Goal: Information Seeking & Learning: Understand process/instructions

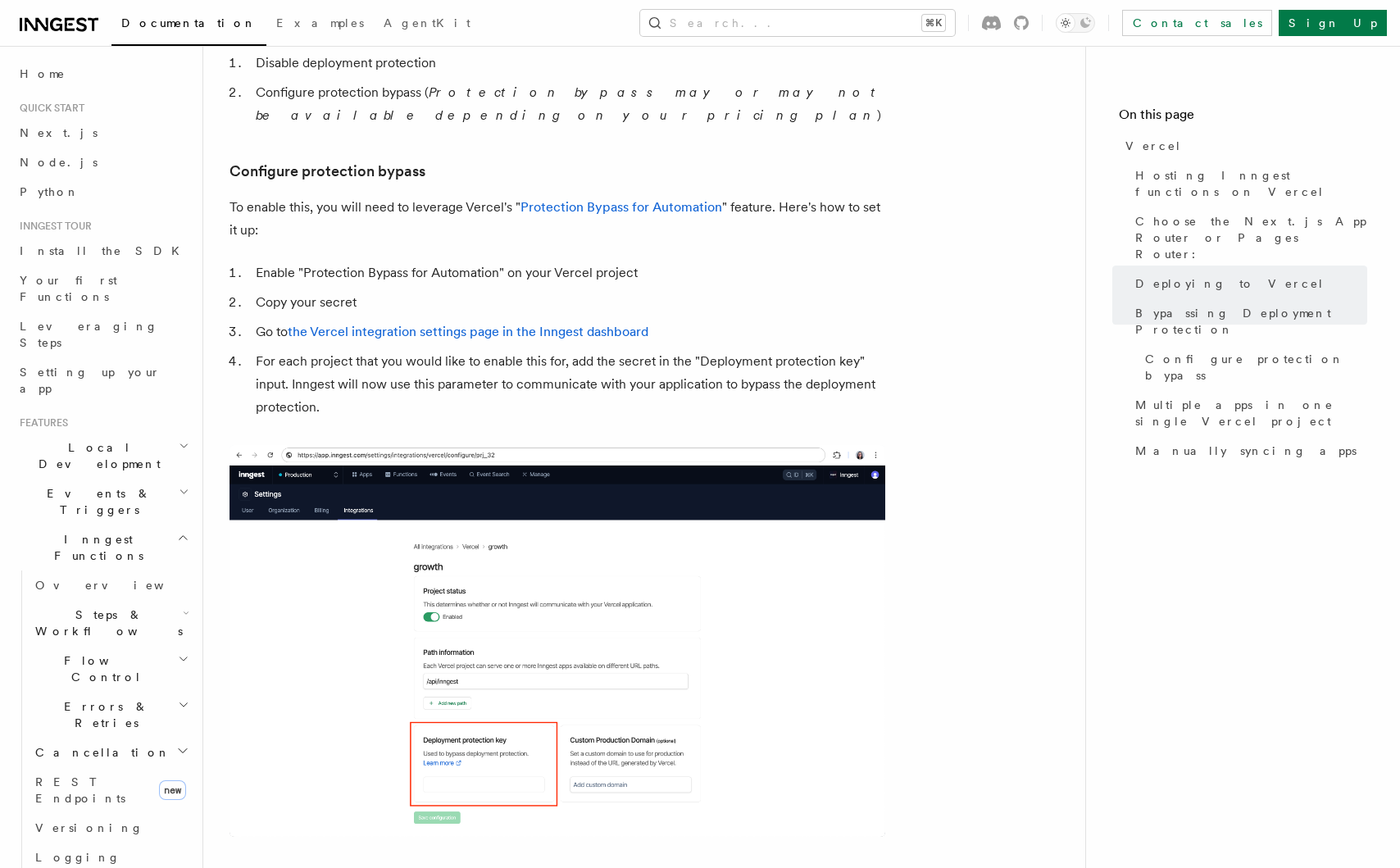
scroll to position [1532, 0]
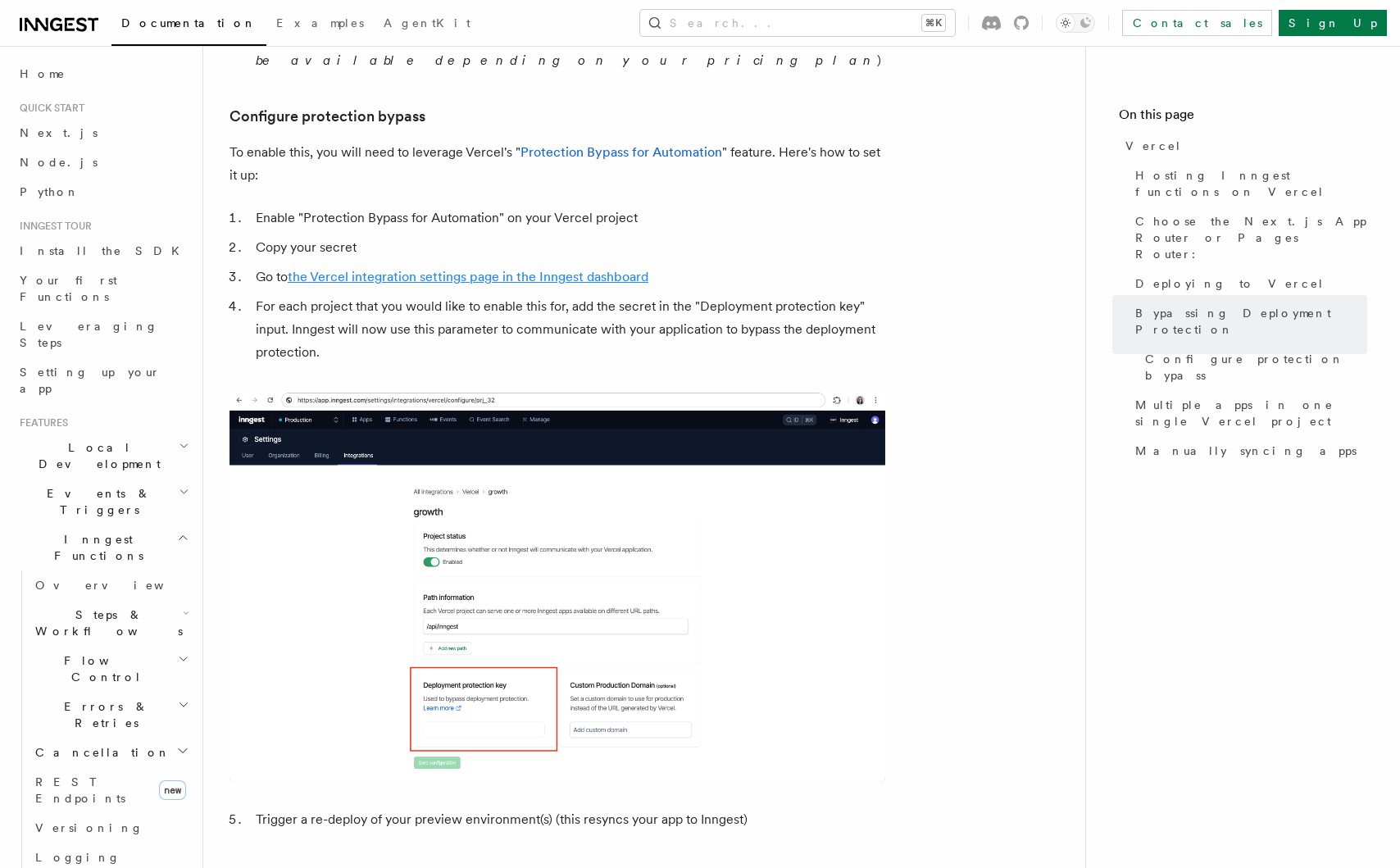
click at [440, 269] on link "the Vercel integration settings page in the Inngest dashboard" at bounding box center [468, 276] width 361 height 16
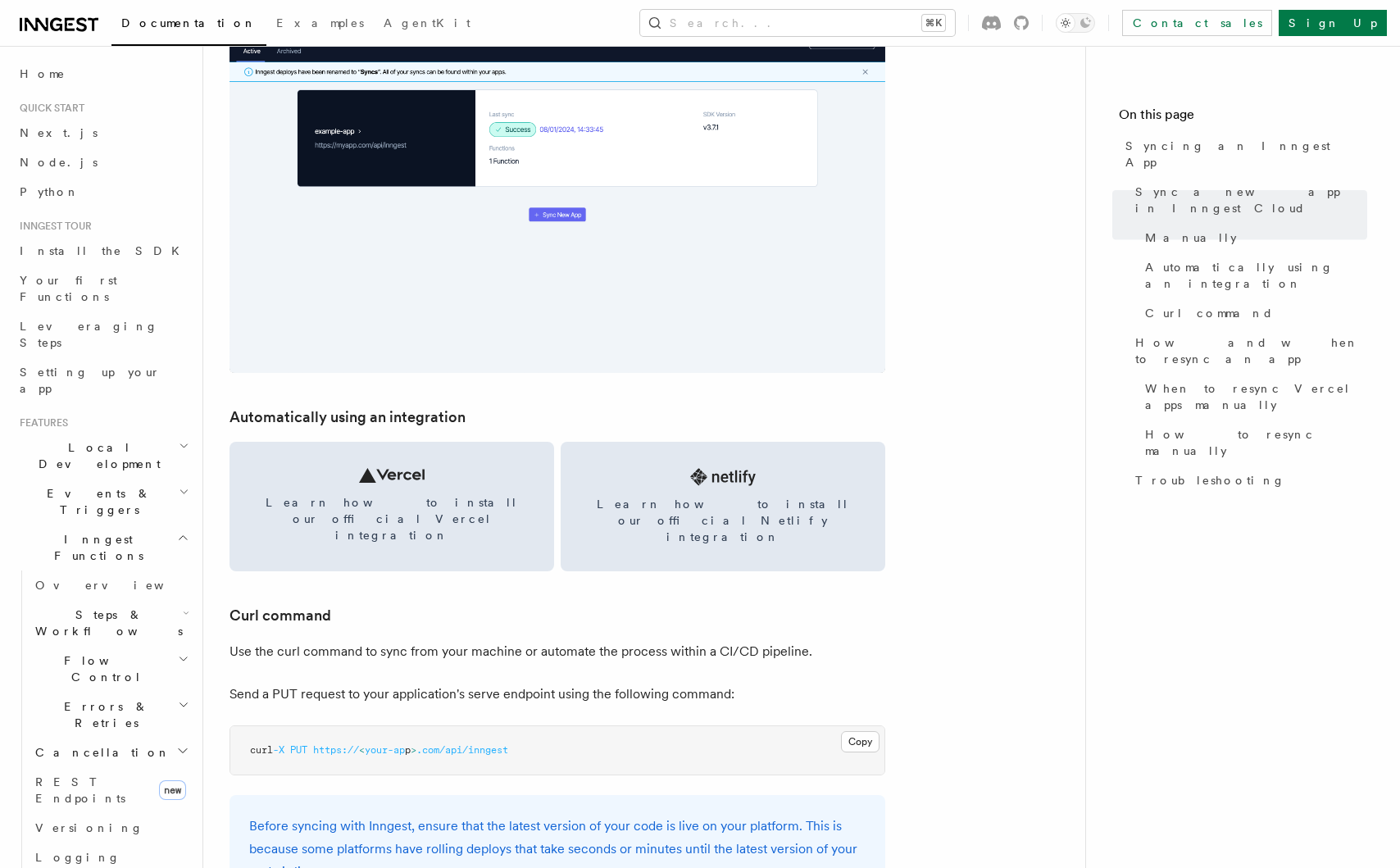
scroll to position [2069, 0]
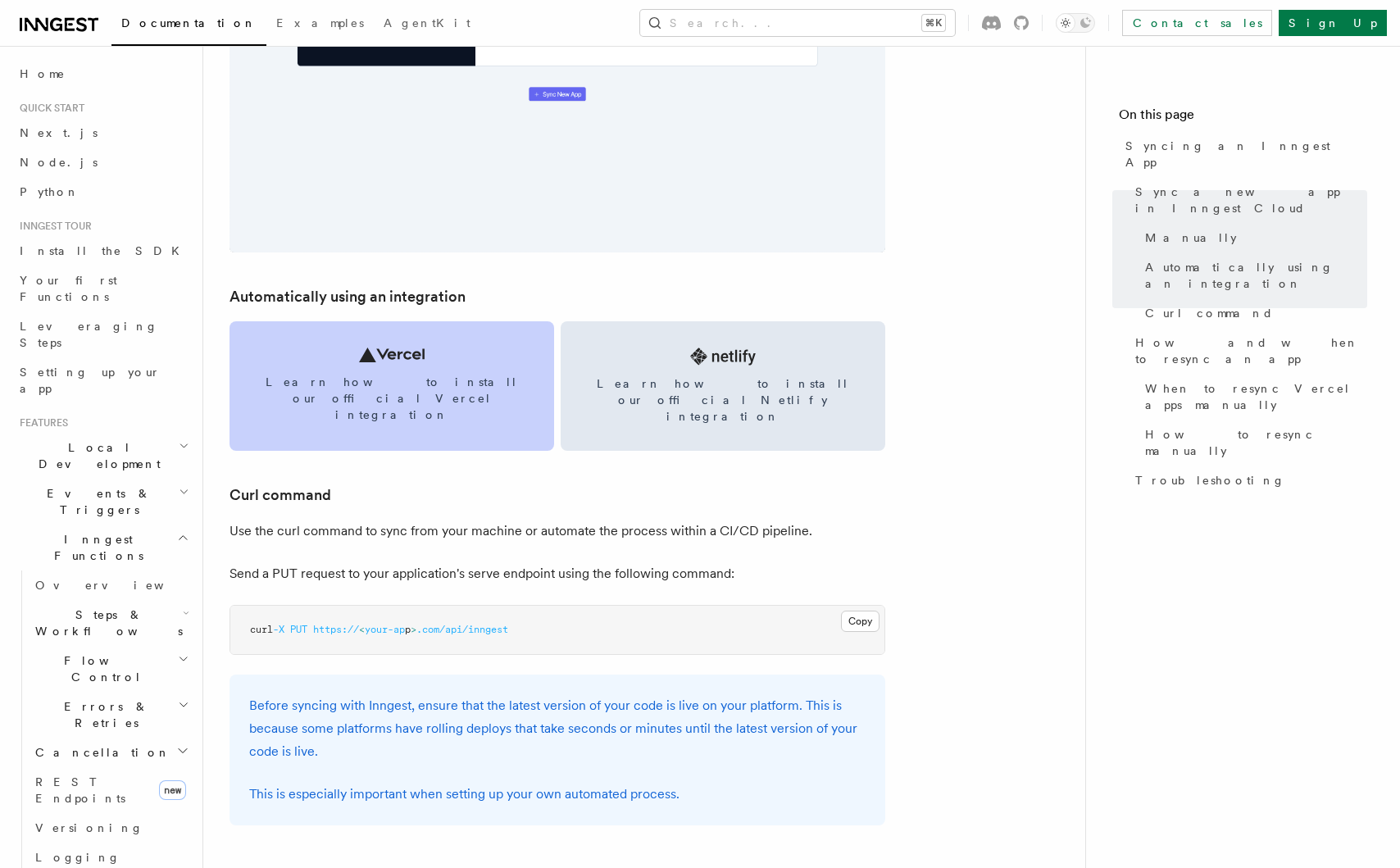
click at [421, 383] on span "Learn how to install our official Vercel integration" at bounding box center [391, 398] width 285 height 49
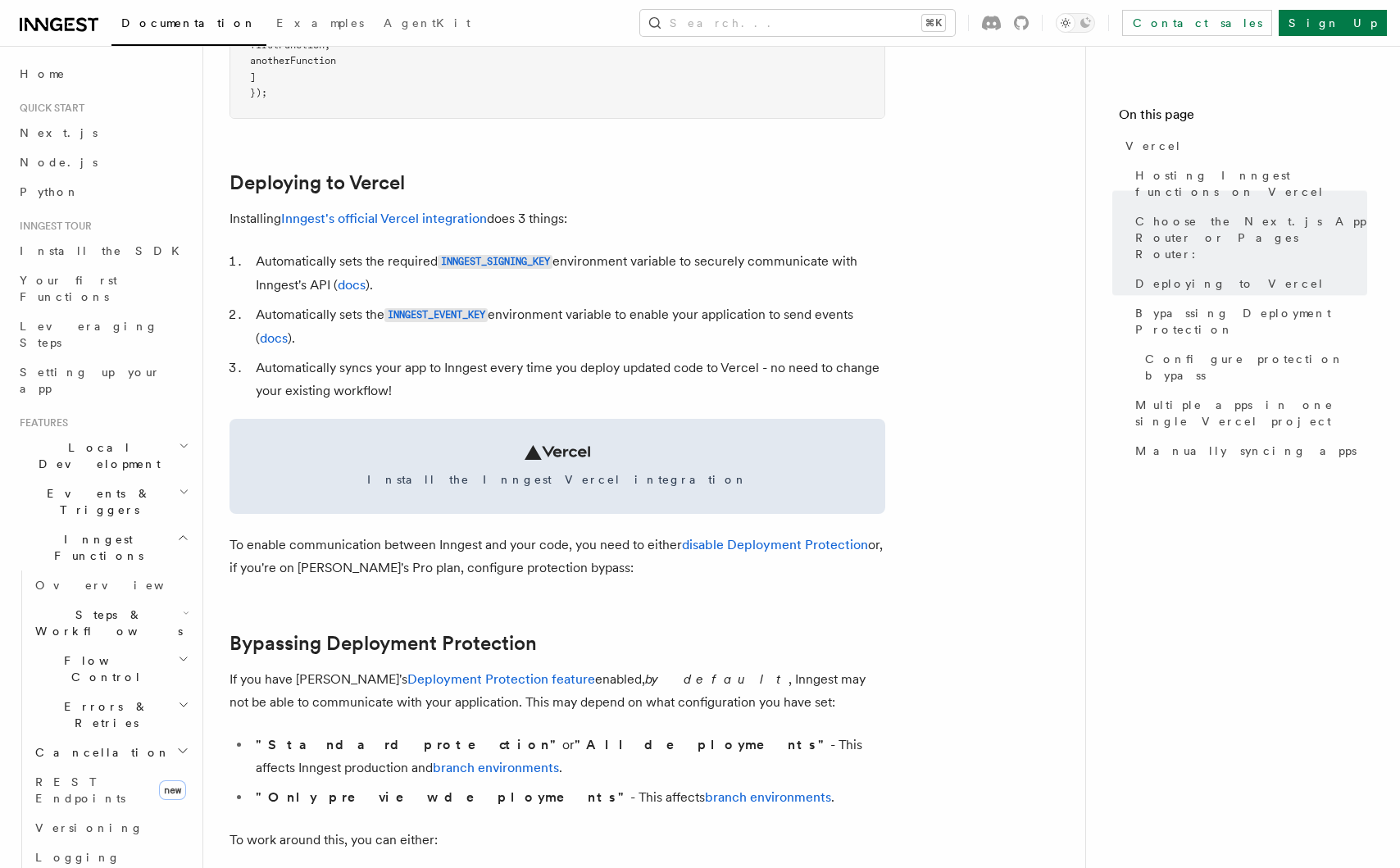
scroll to position [656, 0]
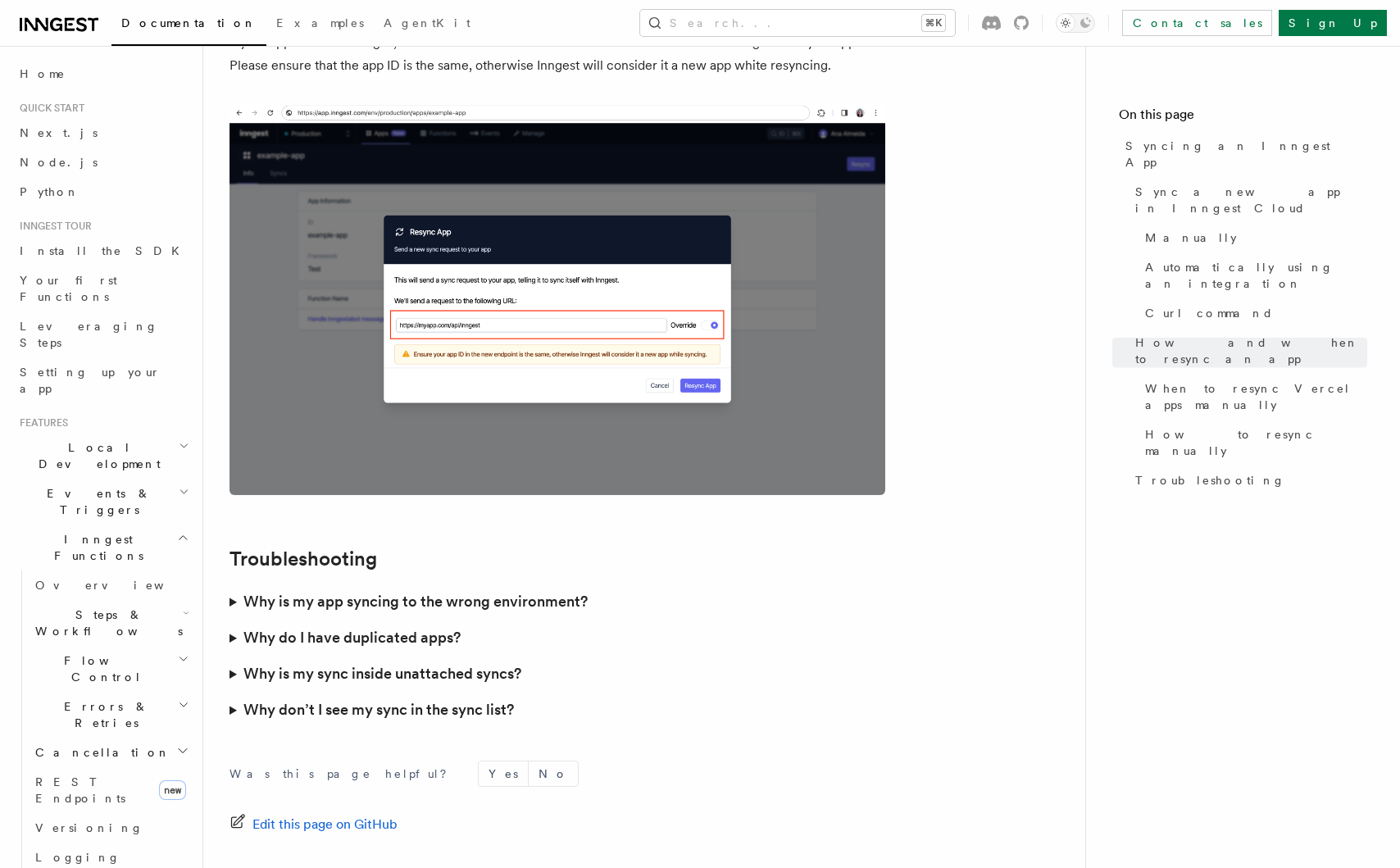
scroll to position [4500, 0]
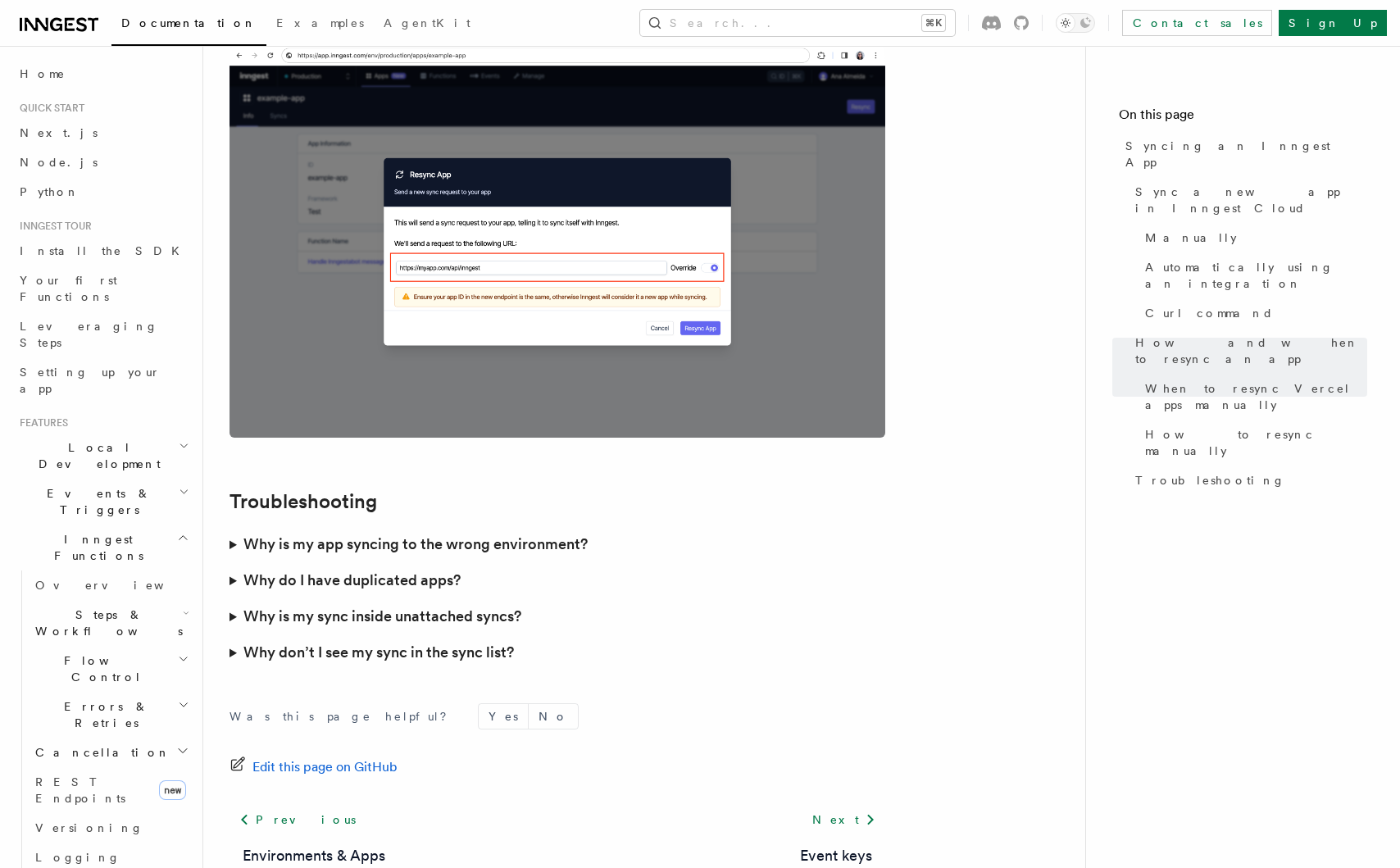
click at [405, 605] on h3 "Why is my sync inside unattached syncs?" at bounding box center [383, 616] width 278 height 23
